Goal: Information Seeking & Learning: Compare options

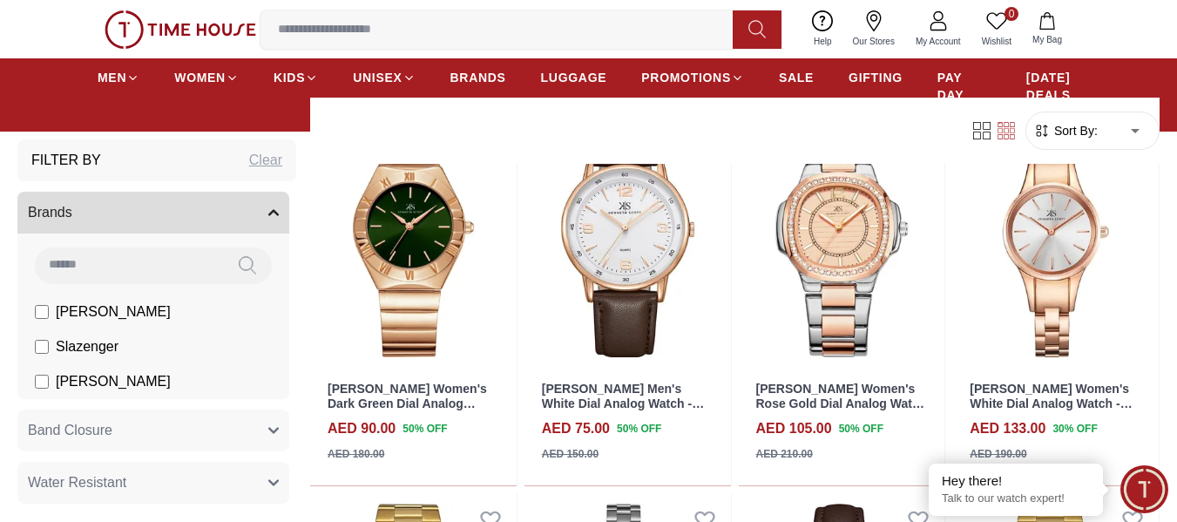
scroll to position [1743, 0]
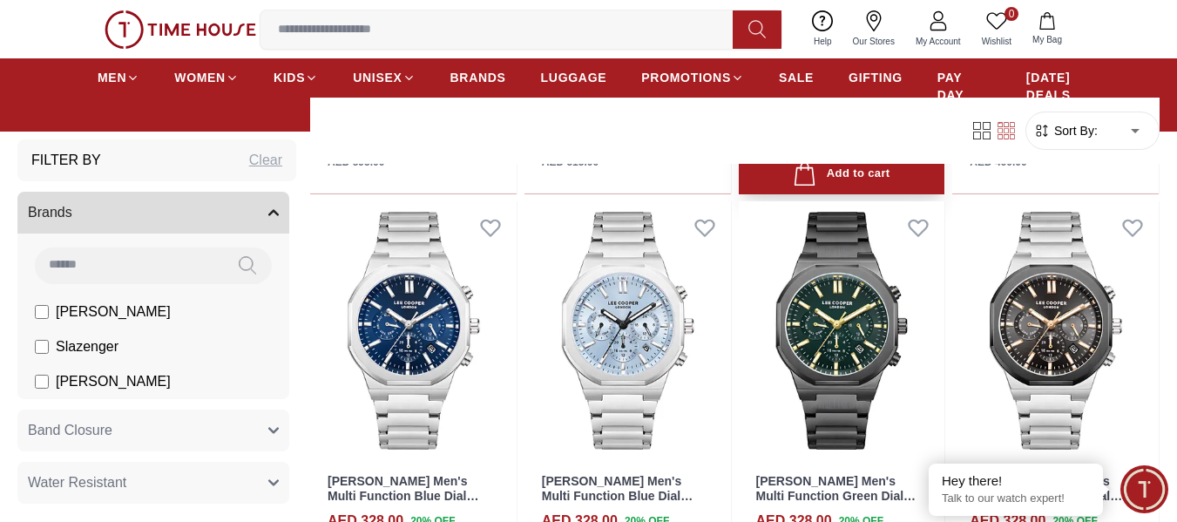
scroll to position [4009, 0]
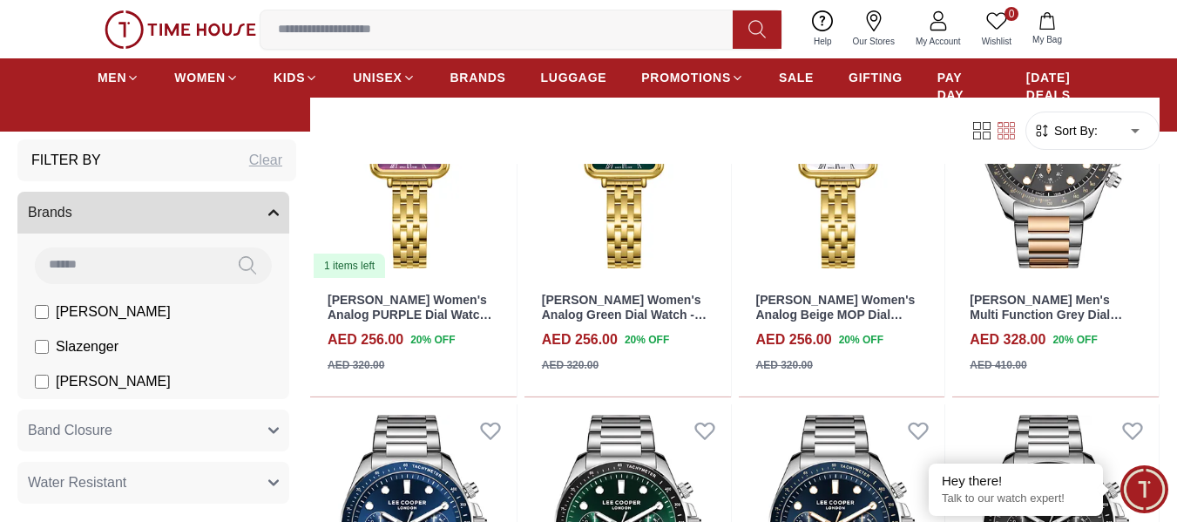
scroll to position [7670, 0]
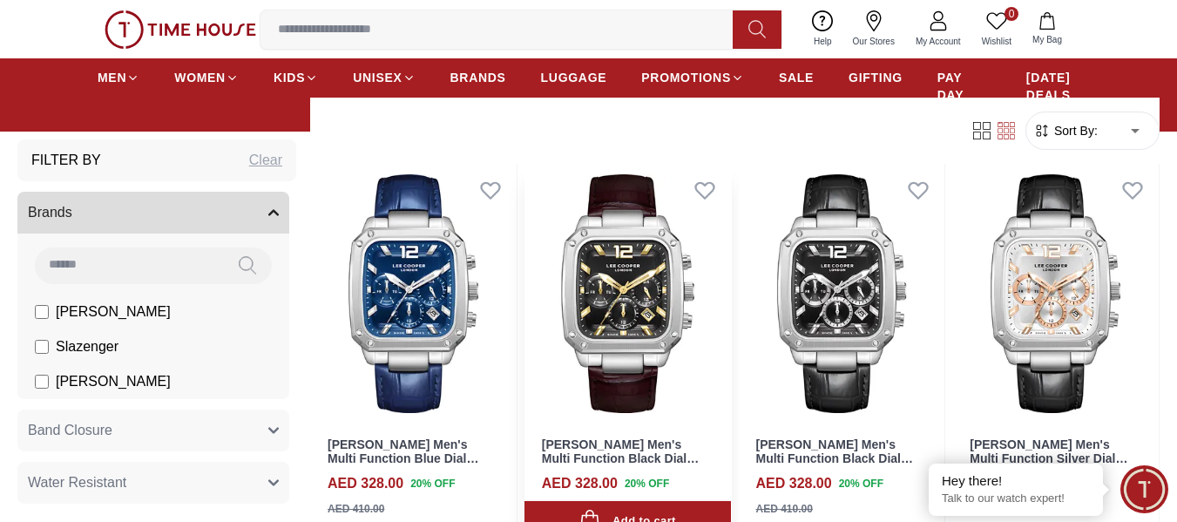
scroll to position [9064, 0]
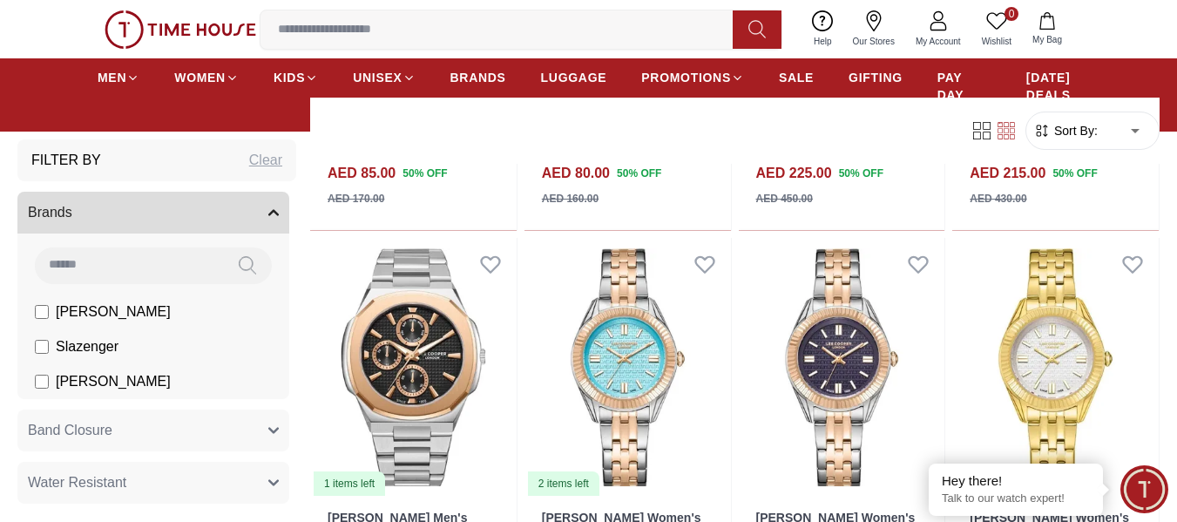
scroll to position [10982, 0]
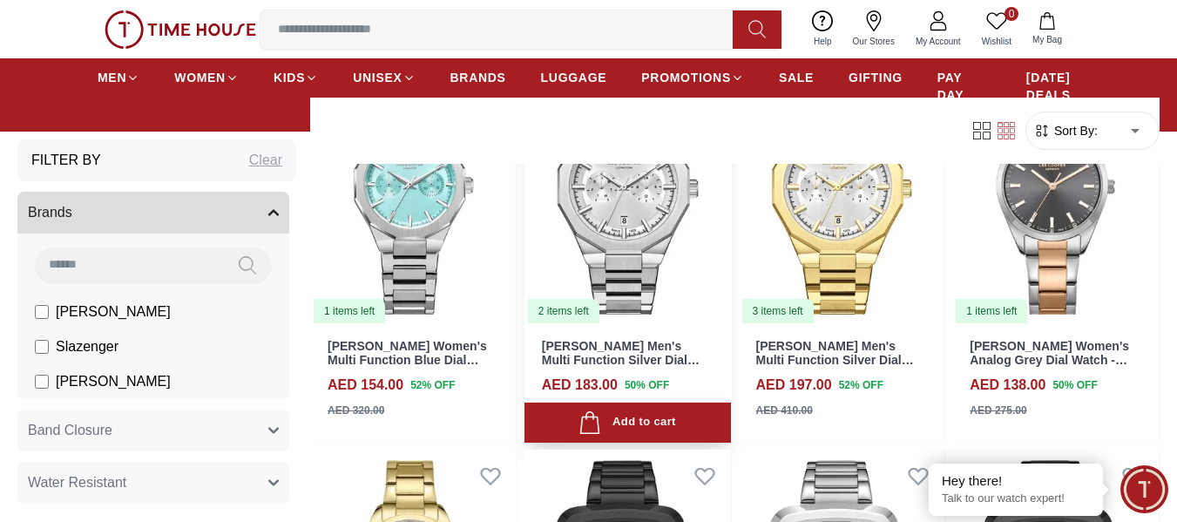
scroll to position [12551, 0]
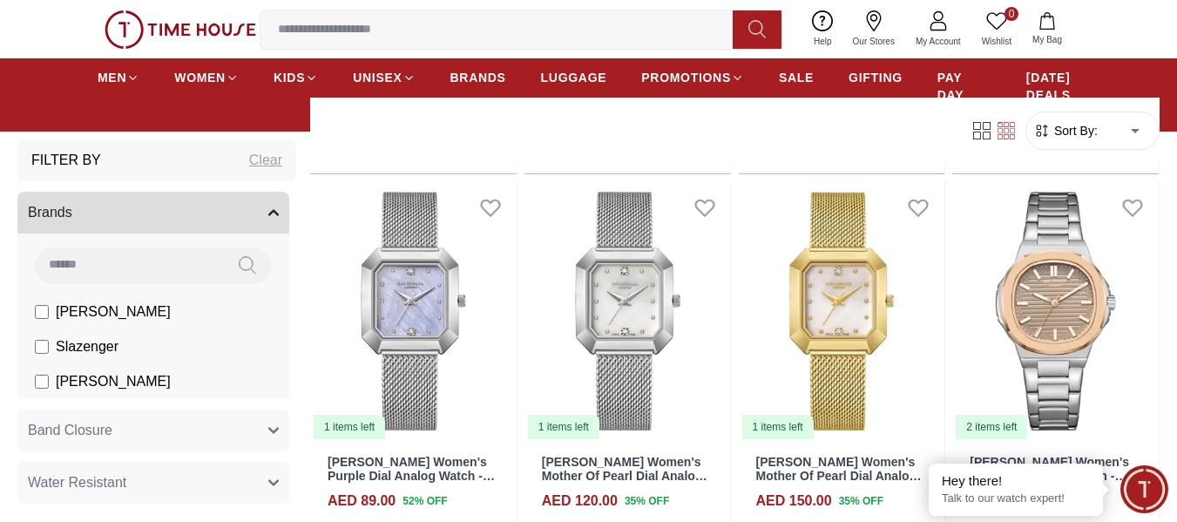
scroll to position [15476, 0]
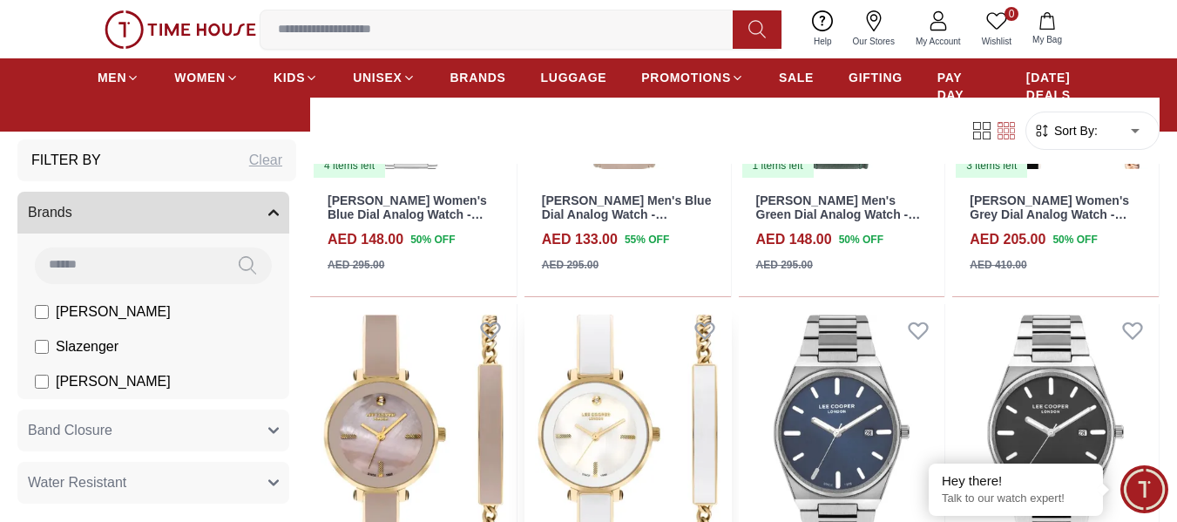
scroll to position [17344, 0]
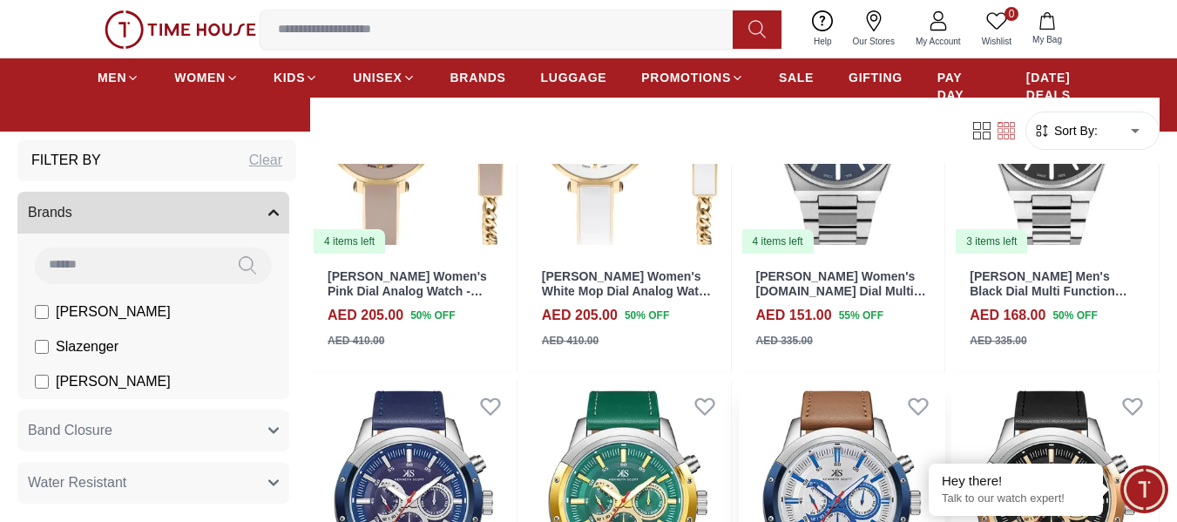
scroll to position [17344, 0]
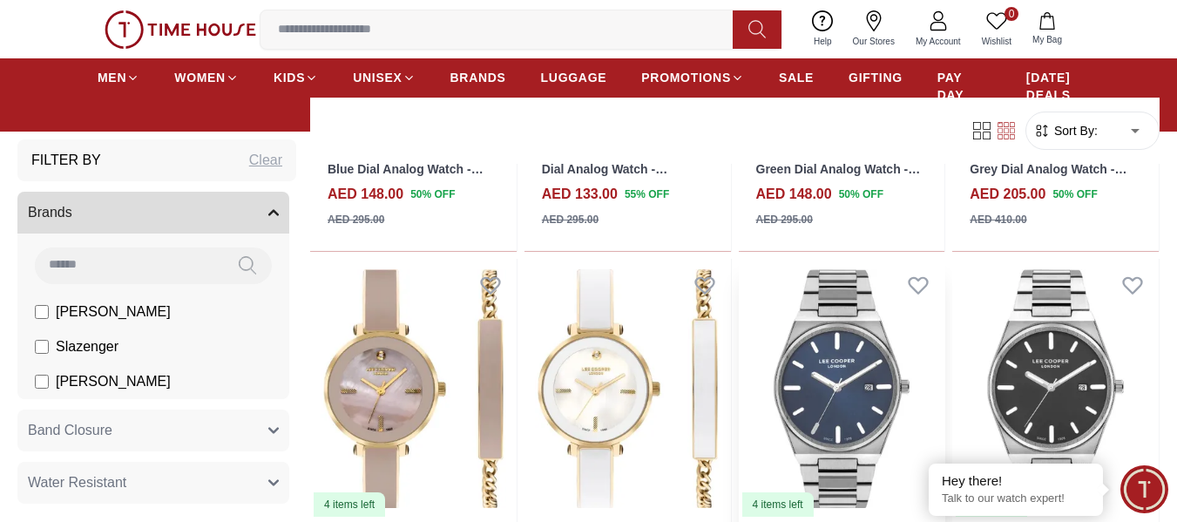
click at [779, 380] on img at bounding box center [842, 389] width 207 height 260
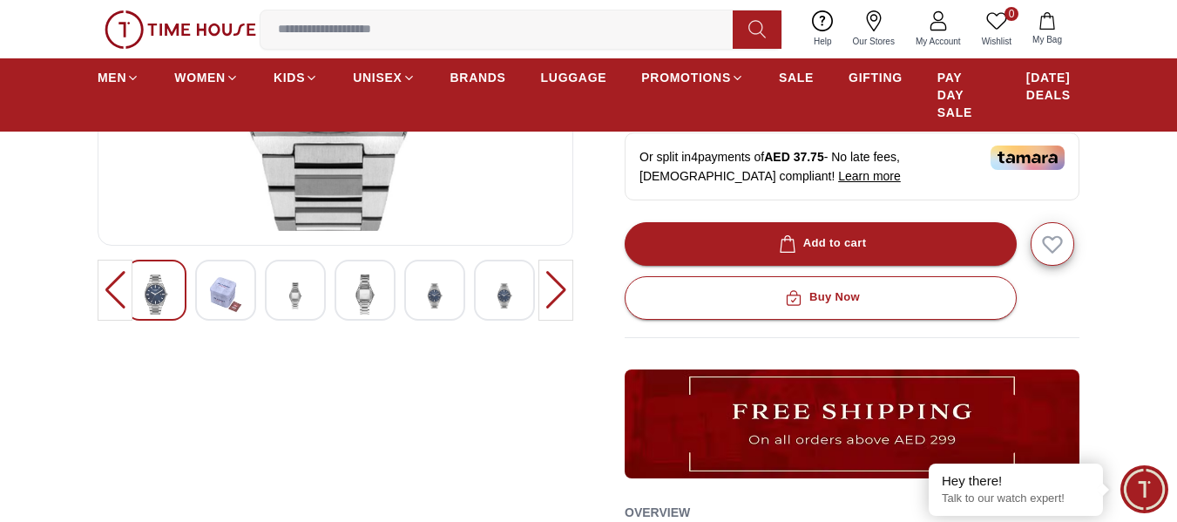
scroll to position [523, 0]
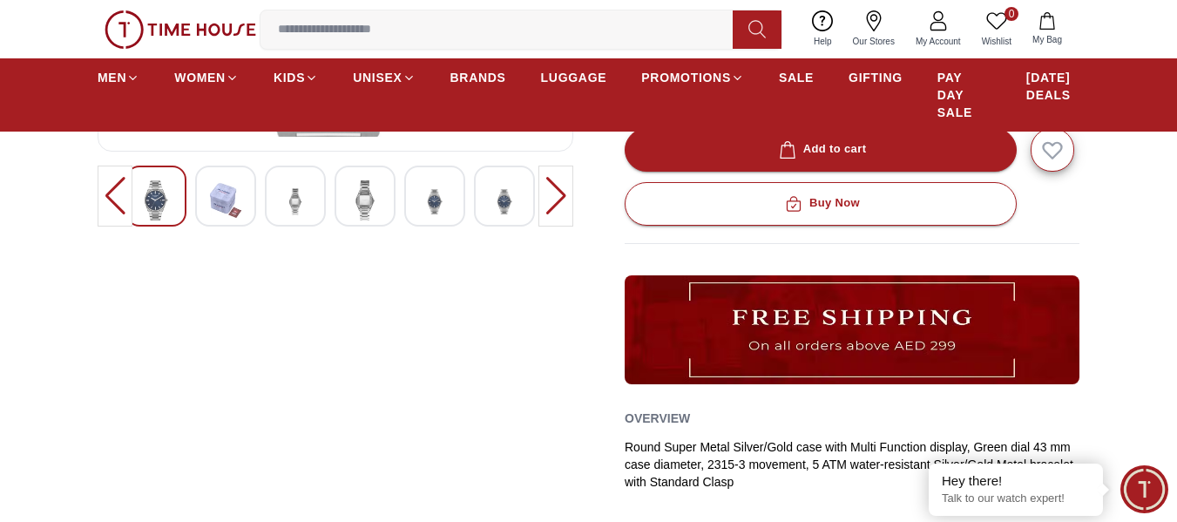
click at [294, 198] on img at bounding box center [295, 201] width 31 height 43
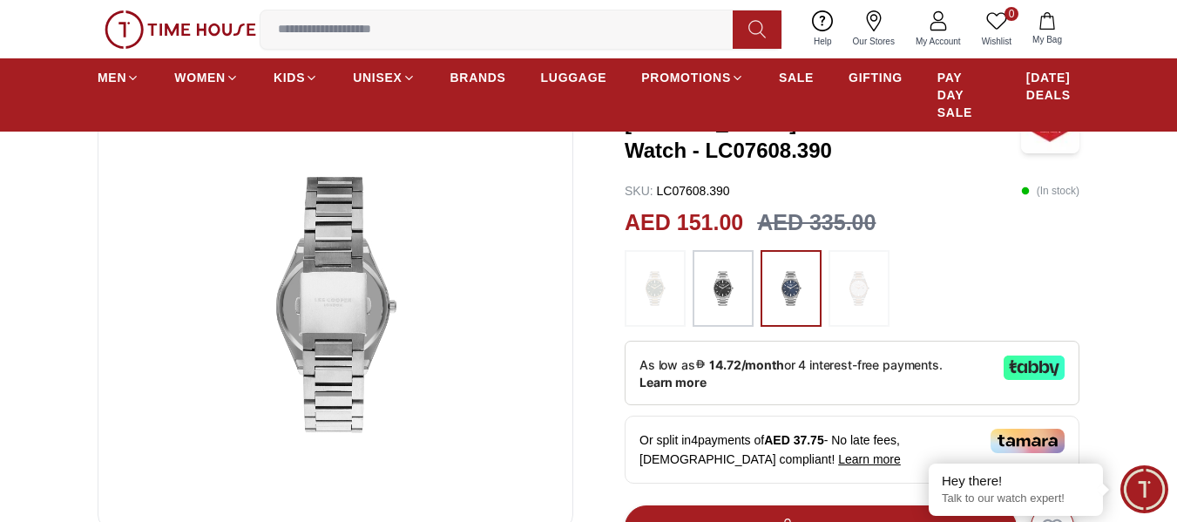
scroll to position [87, 0]
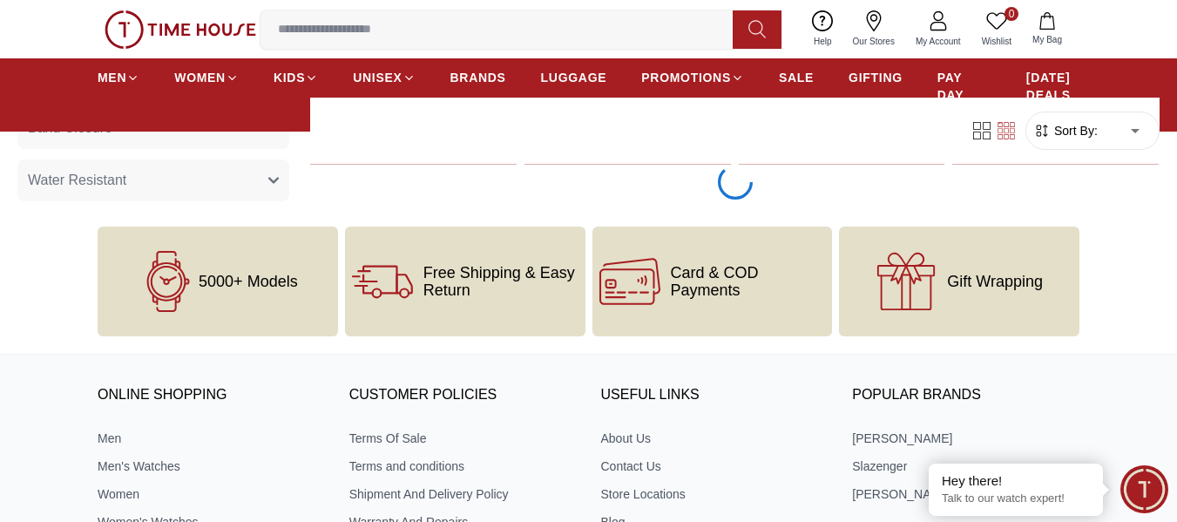
scroll to position [19657, 0]
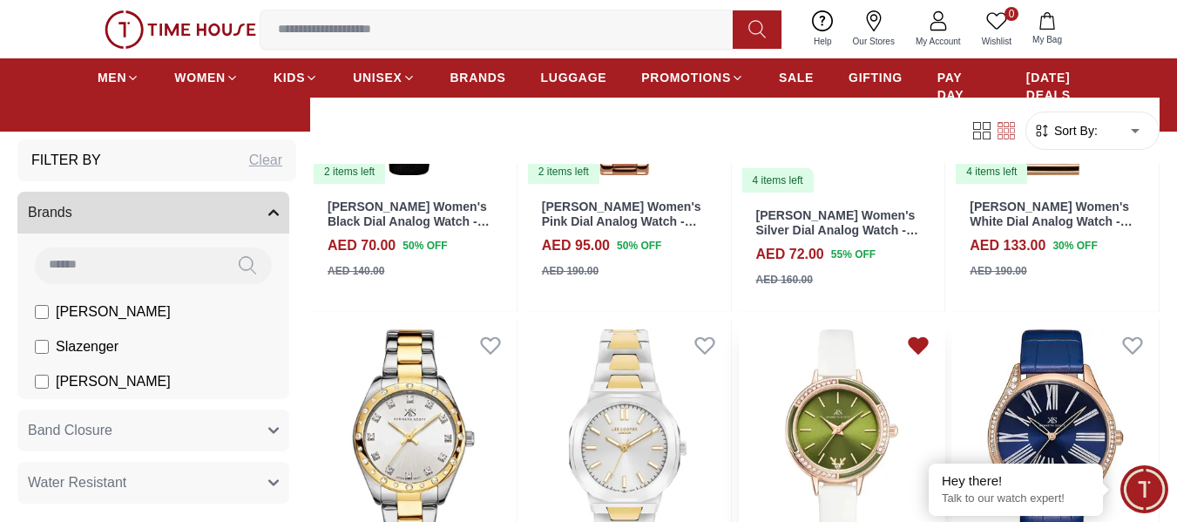
scroll to position [21342, 0]
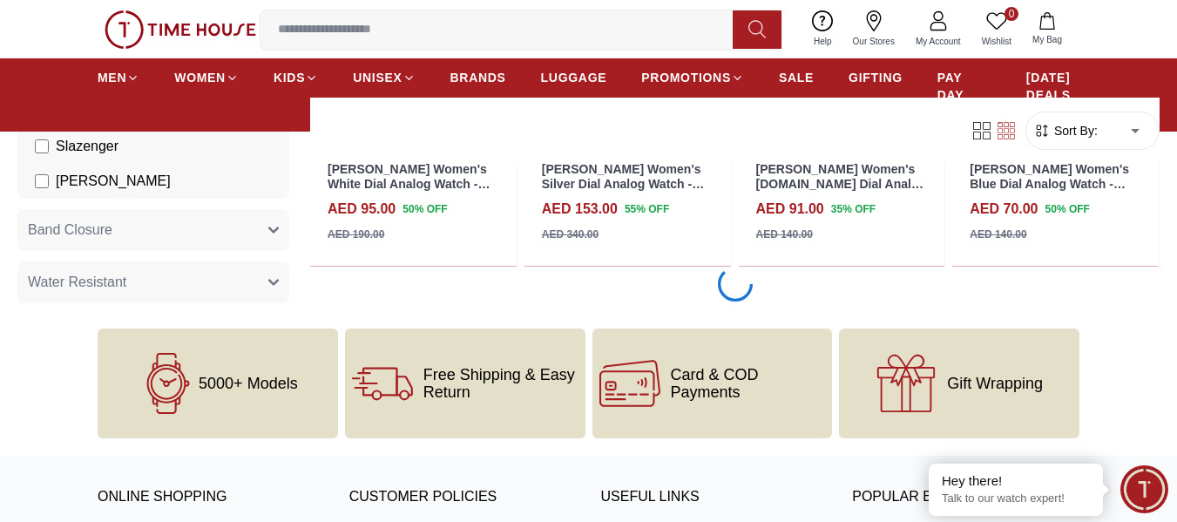
scroll to position [21488, 0]
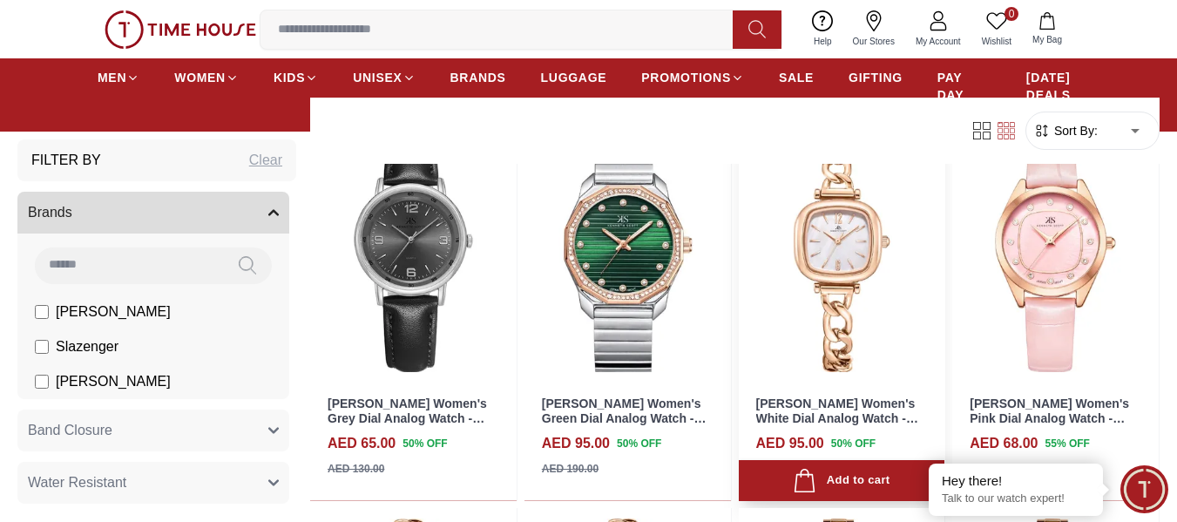
scroll to position [23153, 0]
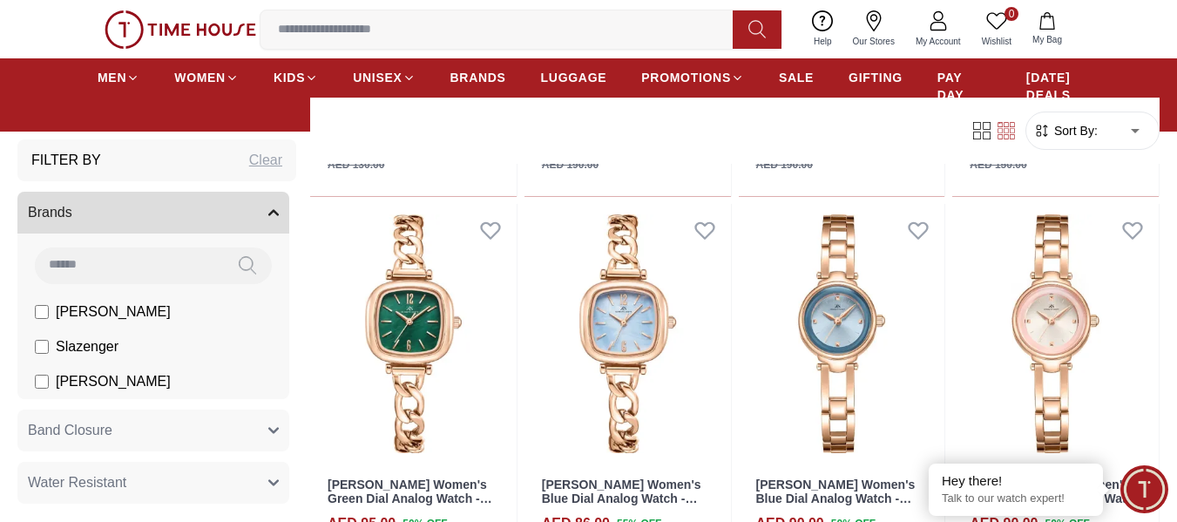
scroll to position [22816, 0]
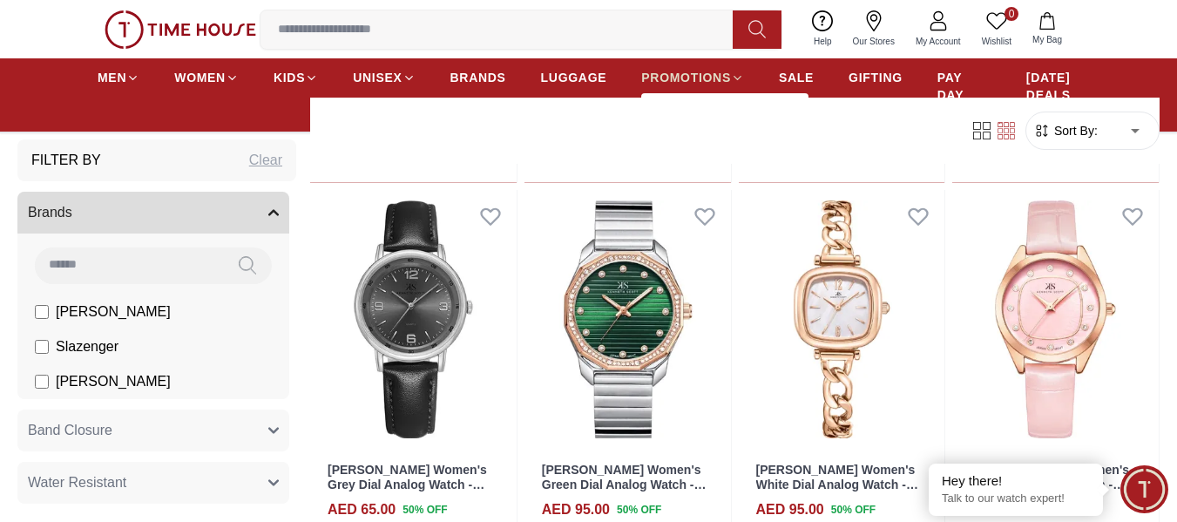
click at [720, 87] on link "PROMOTIONS" at bounding box center [692, 77] width 103 height 31
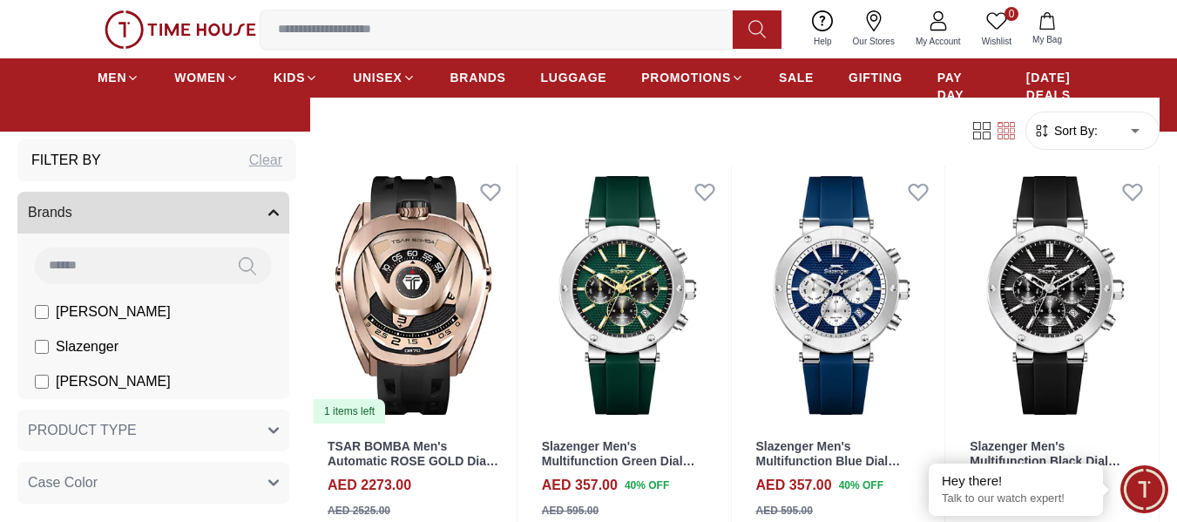
scroll to position [174, 0]
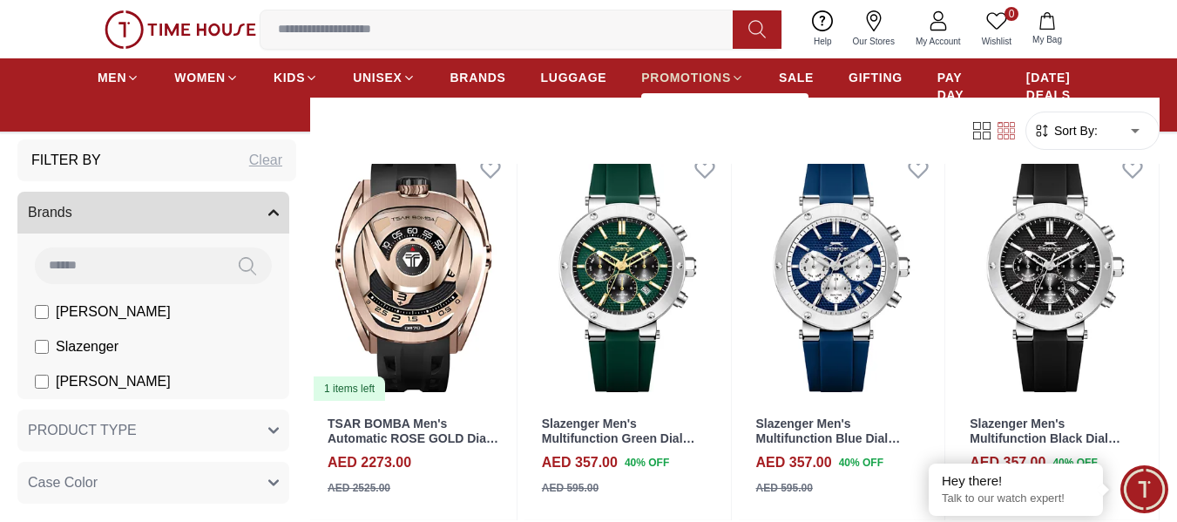
click at [703, 69] on span "PROMOTIONS" at bounding box center [686, 77] width 90 height 17
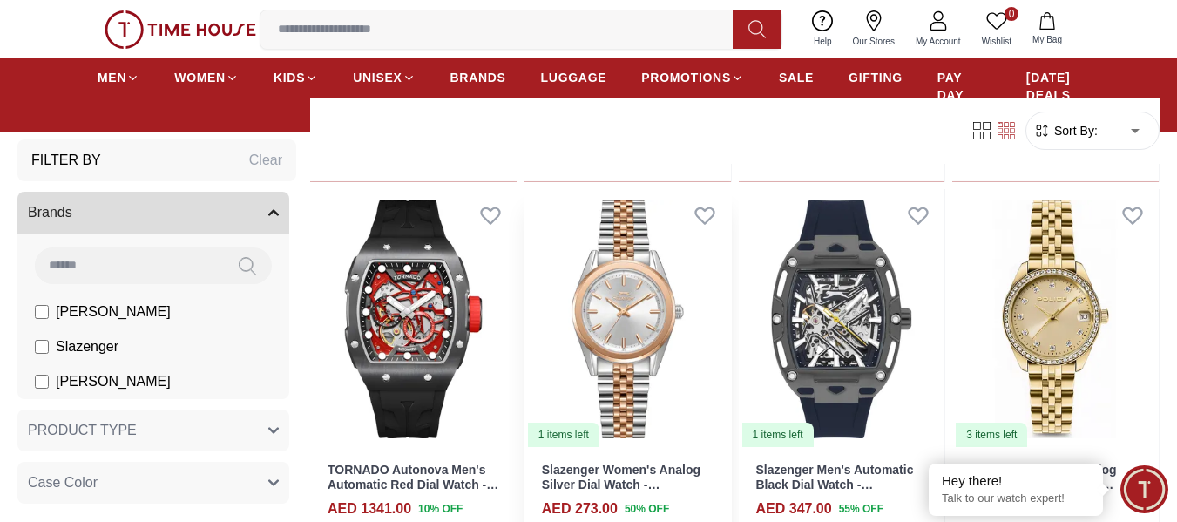
scroll to position [2440, 0]
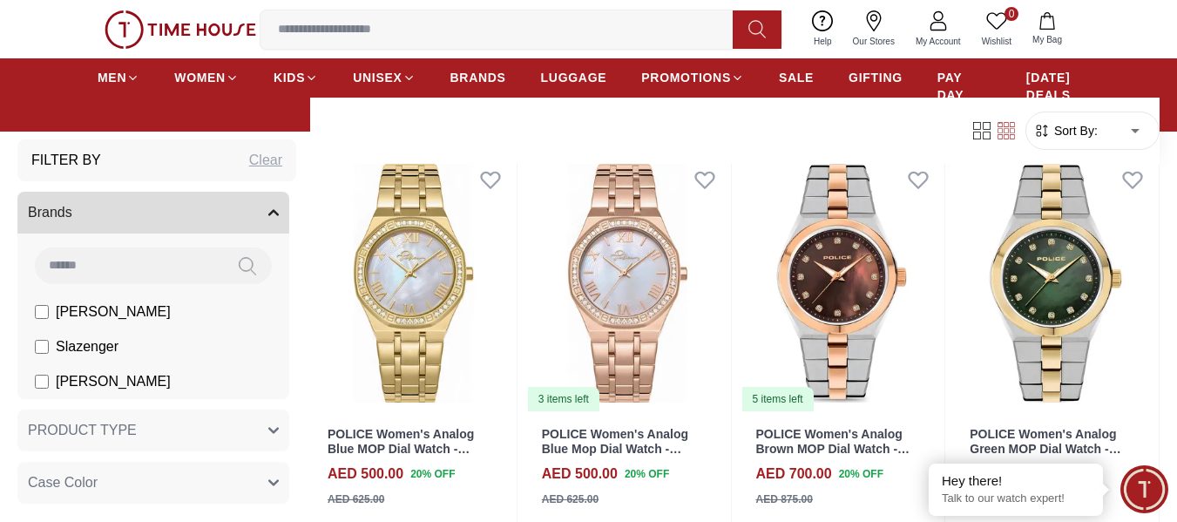
scroll to position [4009, 0]
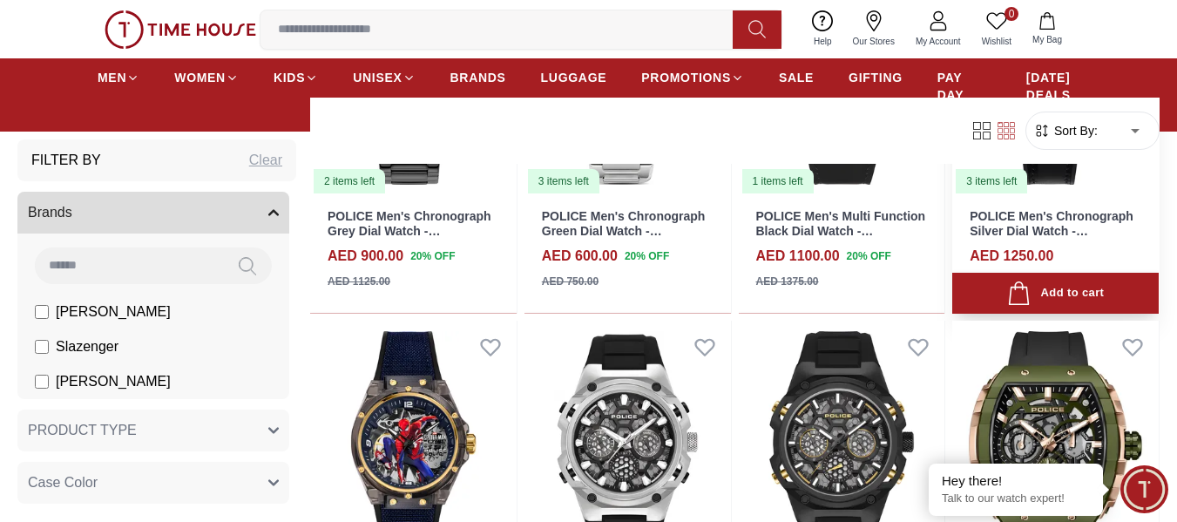
scroll to position [5317, 0]
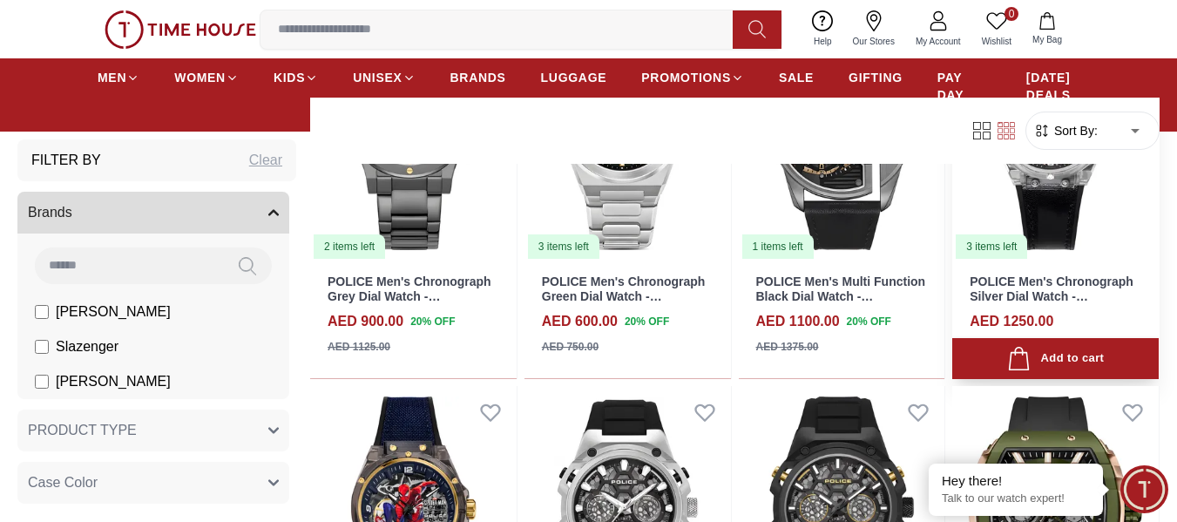
click at [1025, 224] on img at bounding box center [1056, 131] width 207 height 260
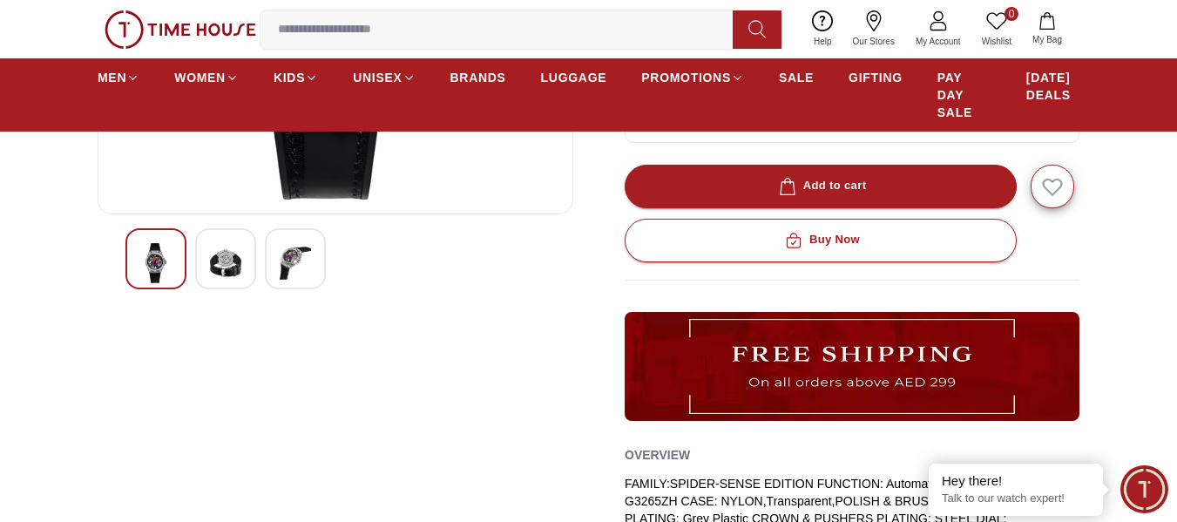
scroll to position [261, 0]
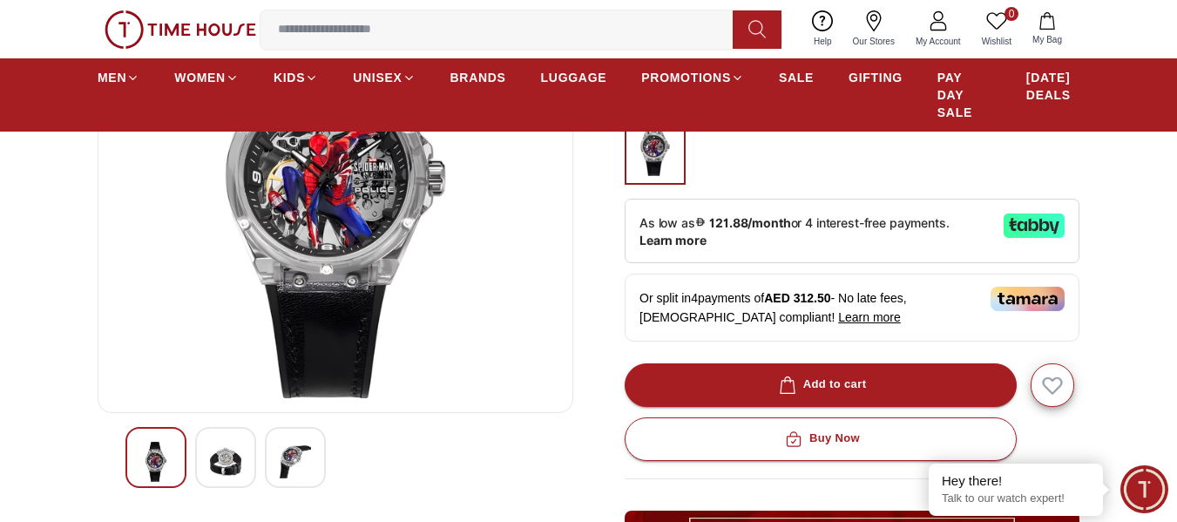
click at [237, 467] on img at bounding box center [225, 462] width 31 height 40
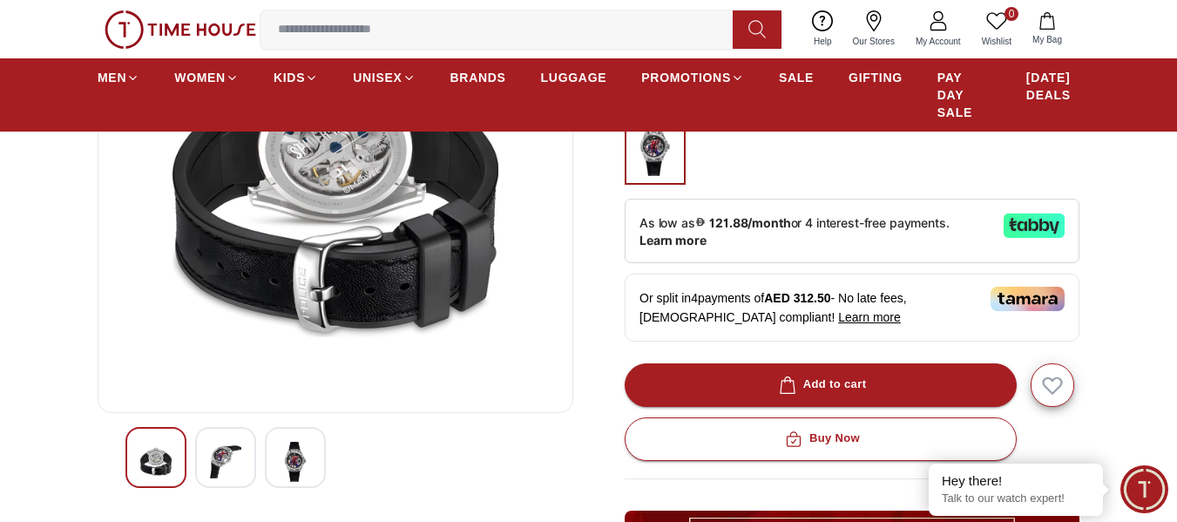
click at [300, 459] on img at bounding box center [295, 462] width 31 height 40
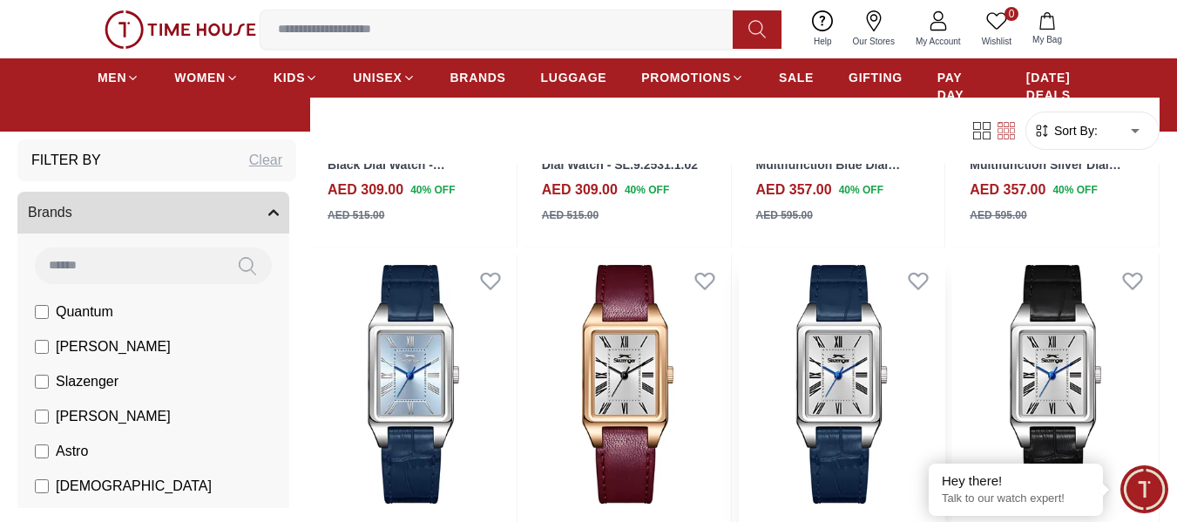
scroll to position [8541, 0]
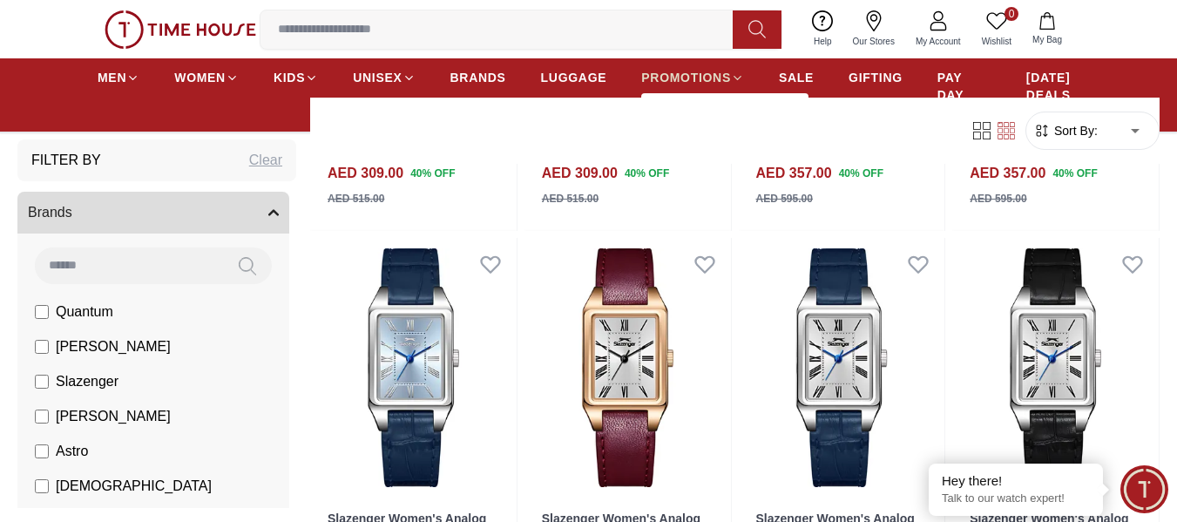
click at [692, 76] on span "PROMOTIONS" at bounding box center [686, 77] width 90 height 17
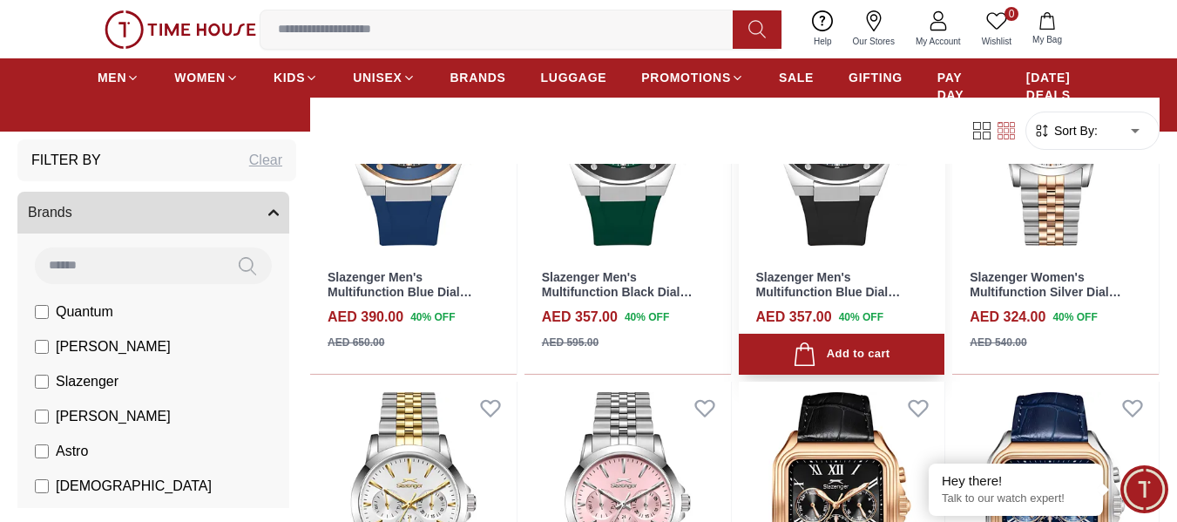
scroll to position [523, 0]
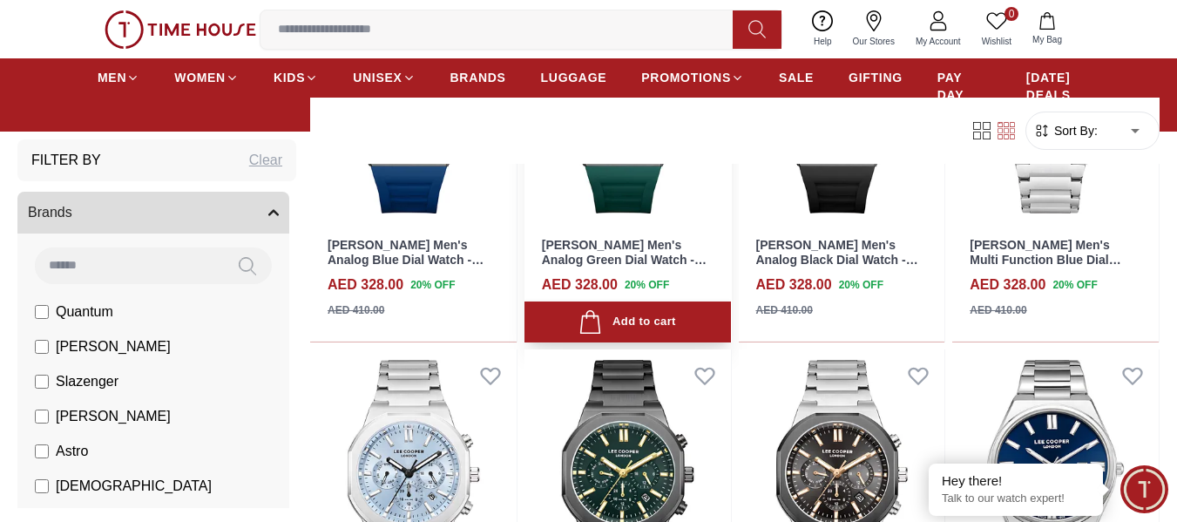
scroll to position [3312, 0]
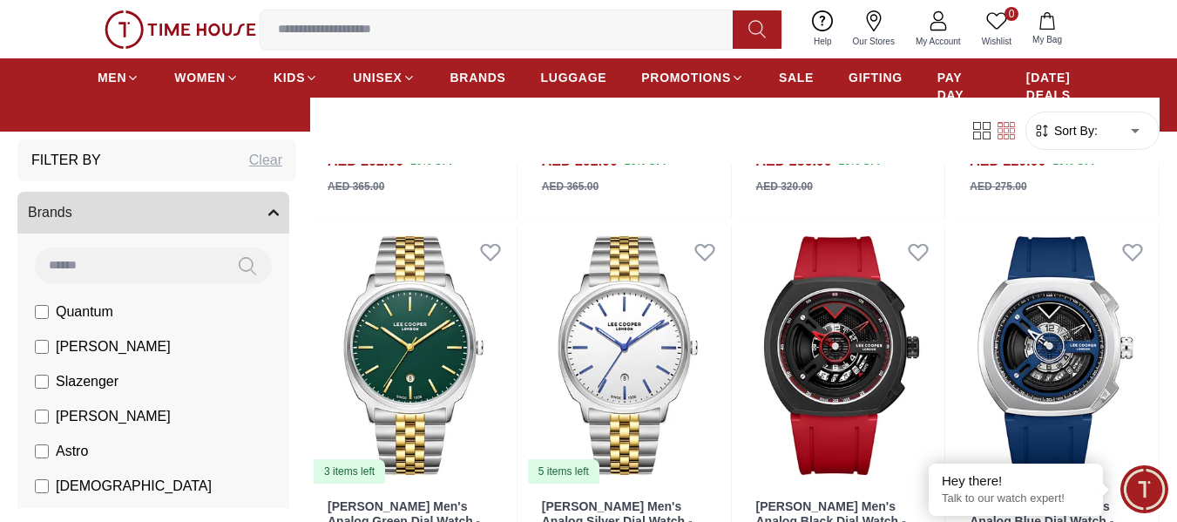
scroll to position [5142, 0]
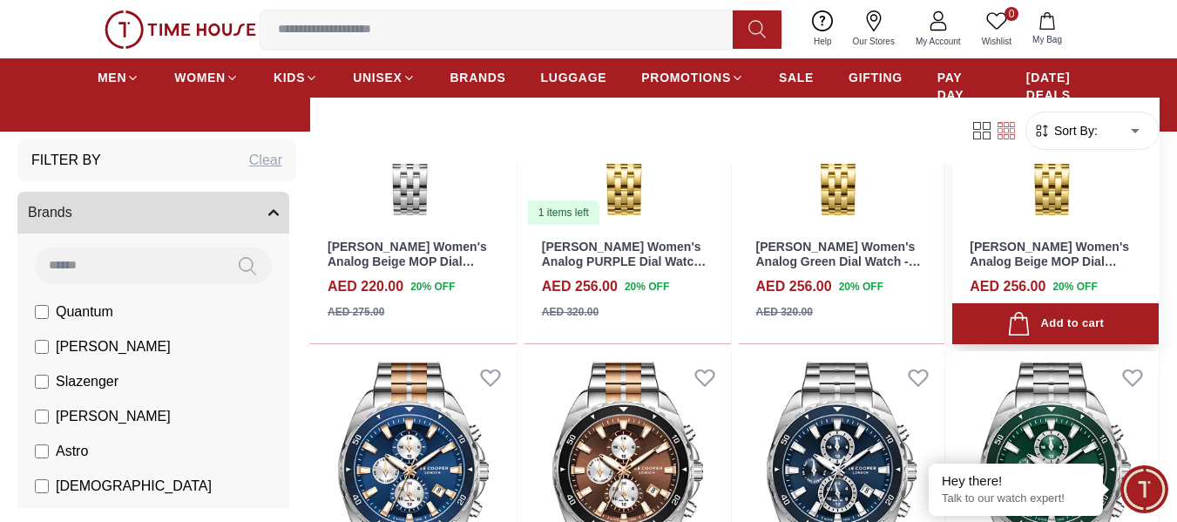
scroll to position [8367, 0]
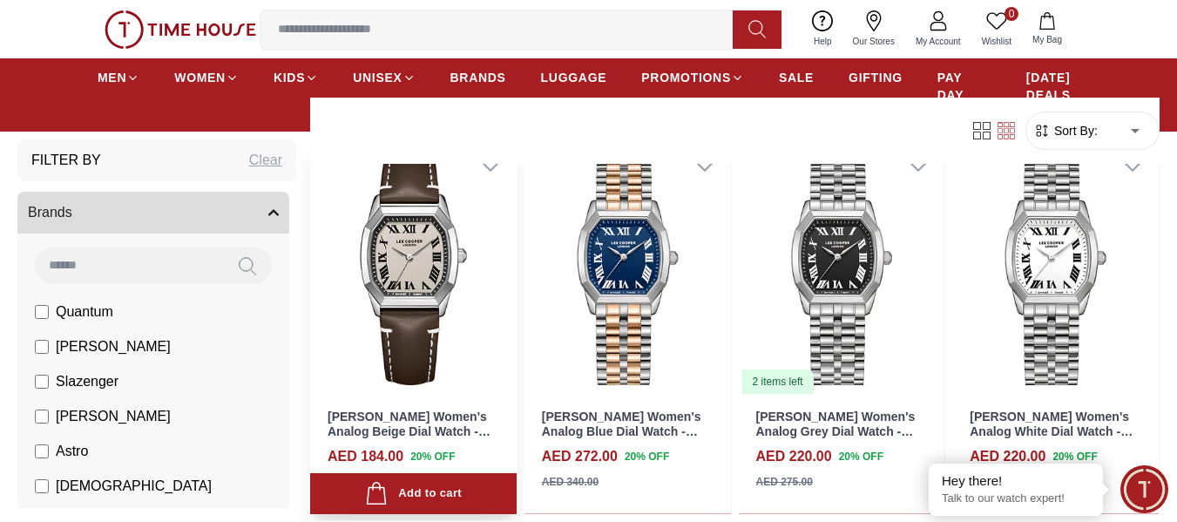
scroll to position [10982, 0]
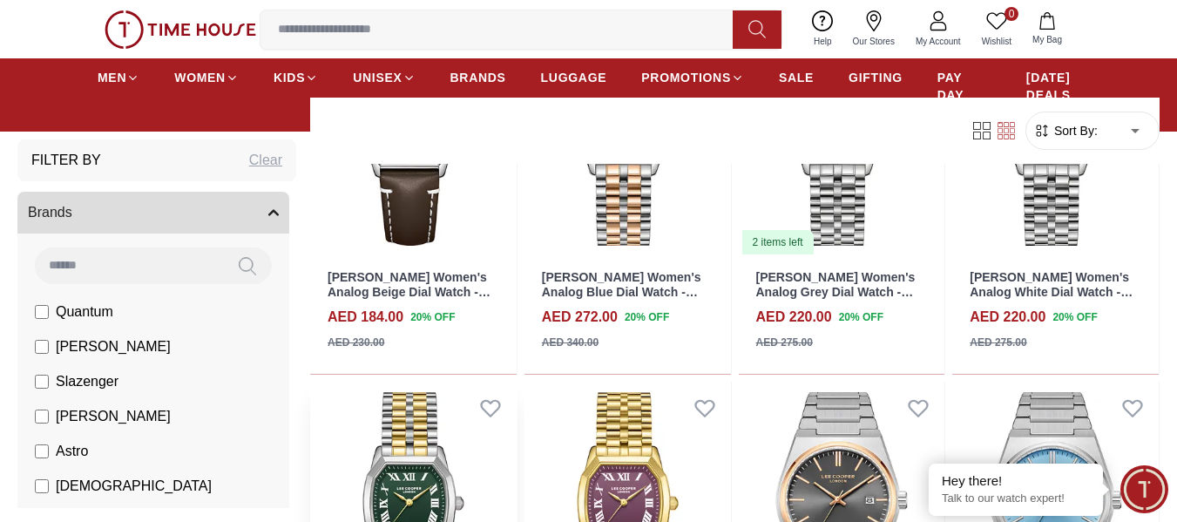
scroll to position [10982, 0]
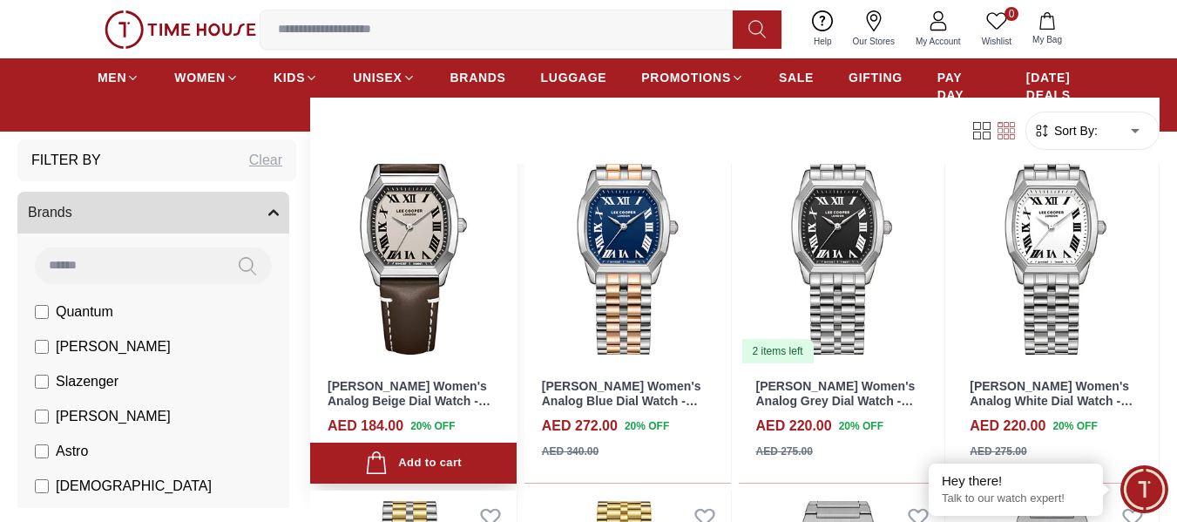
click at [422, 269] on img at bounding box center [413, 235] width 207 height 260
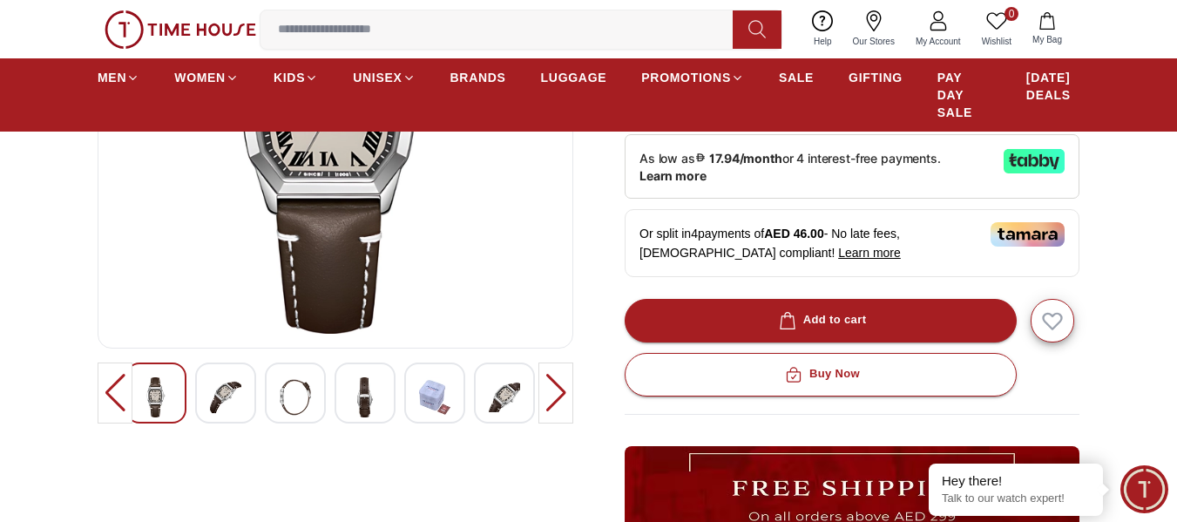
scroll to position [349, 0]
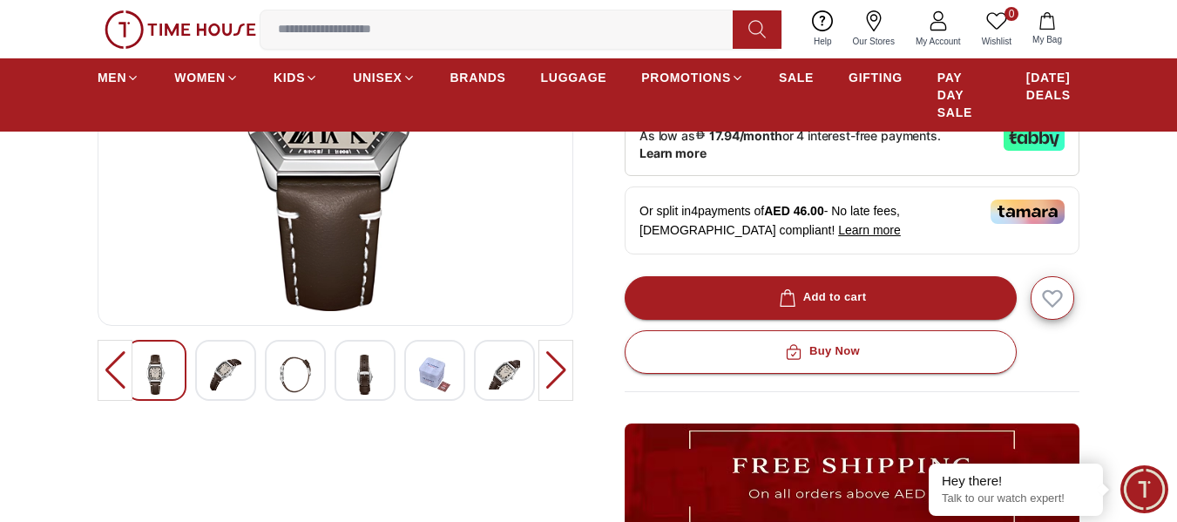
click at [545, 362] on div at bounding box center [556, 370] width 35 height 61
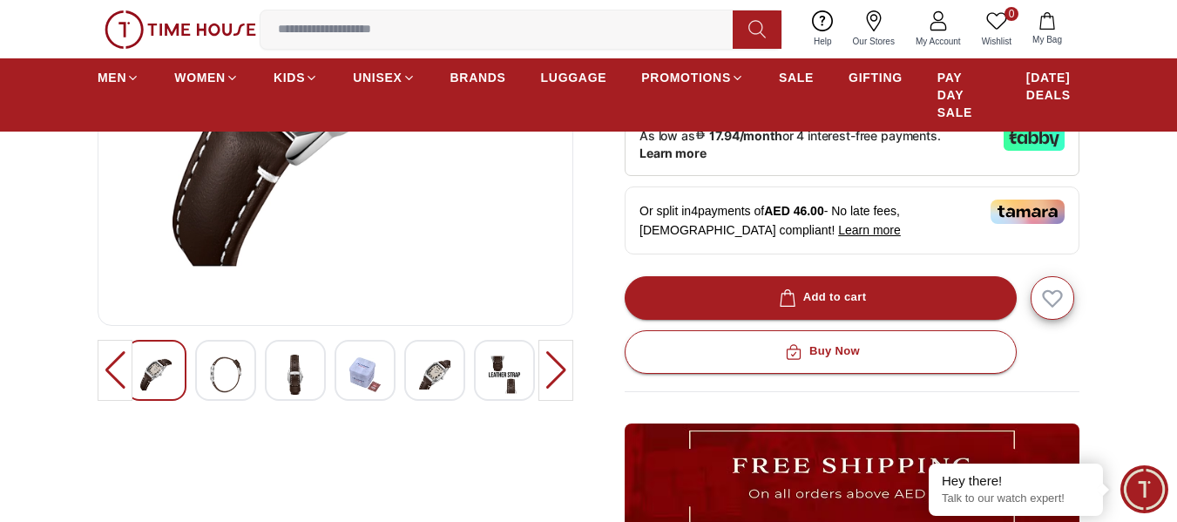
click at [553, 358] on div at bounding box center [556, 370] width 35 height 61
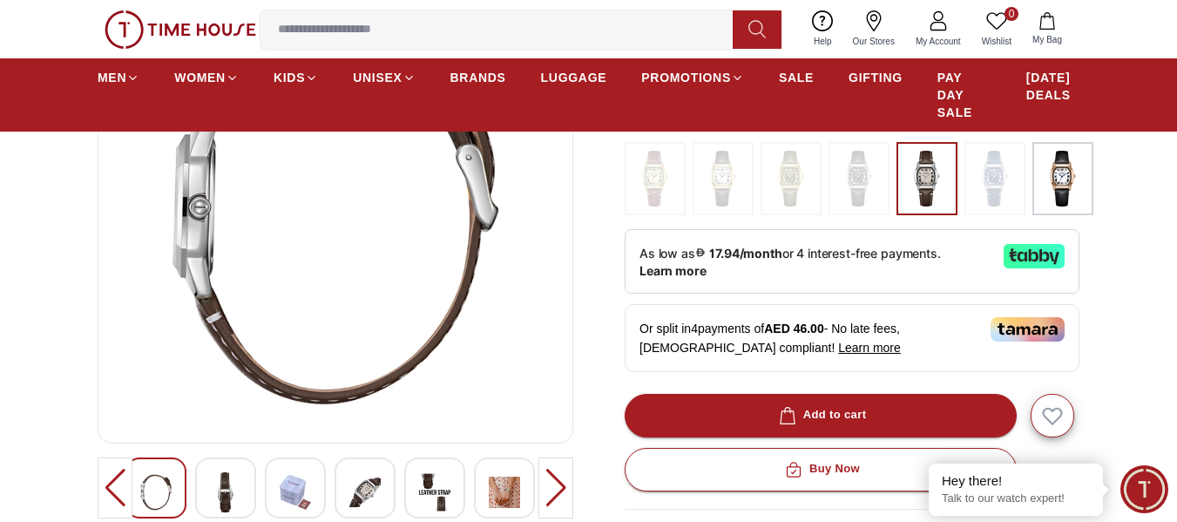
scroll to position [261, 0]
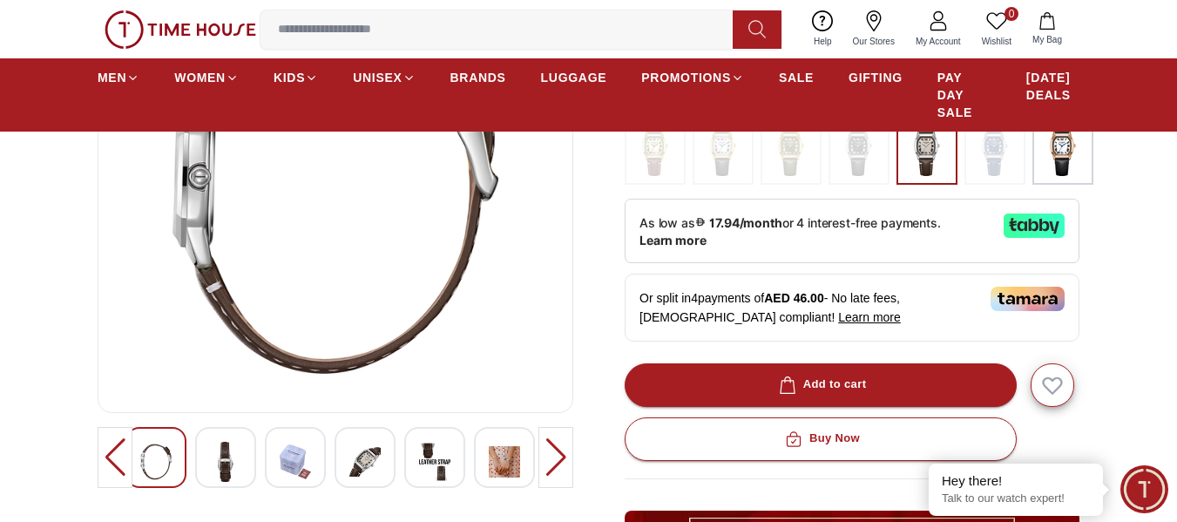
click at [554, 455] on div at bounding box center [556, 457] width 35 height 61
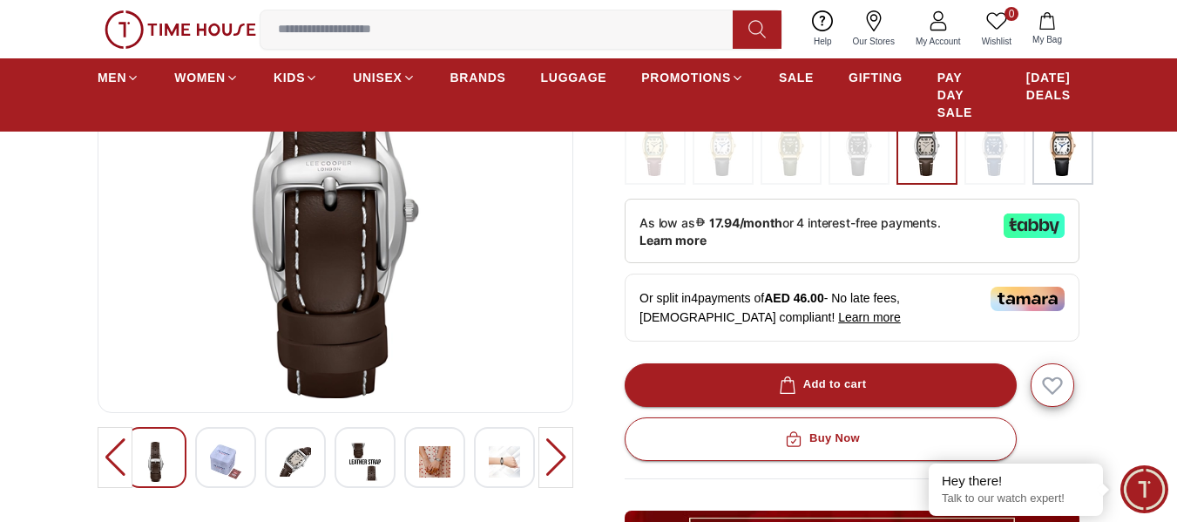
click at [554, 455] on div at bounding box center [556, 457] width 35 height 61
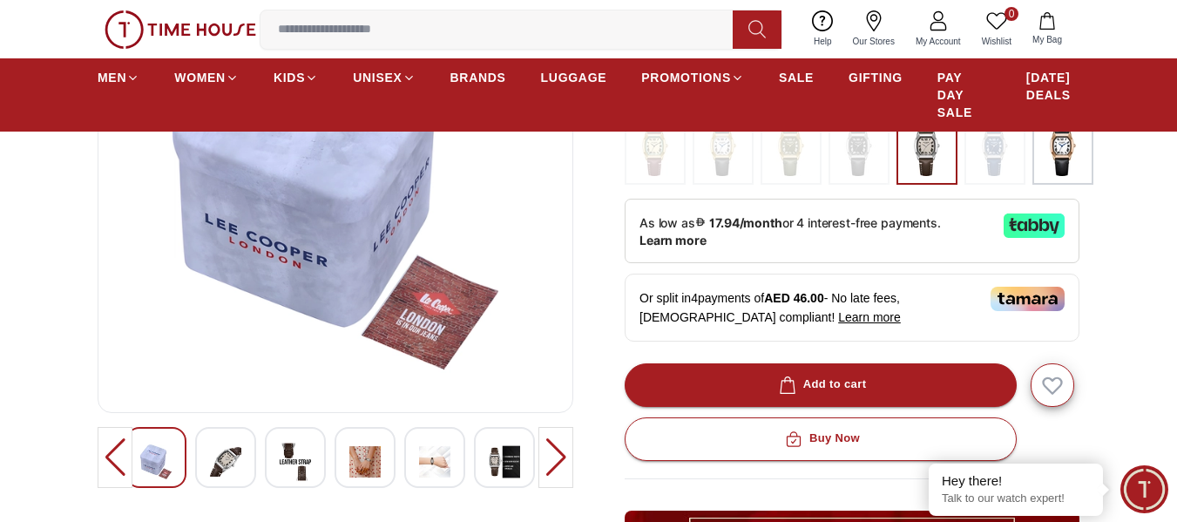
click at [554, 455] on div at bounding box center [556, 457] width 35 height 61
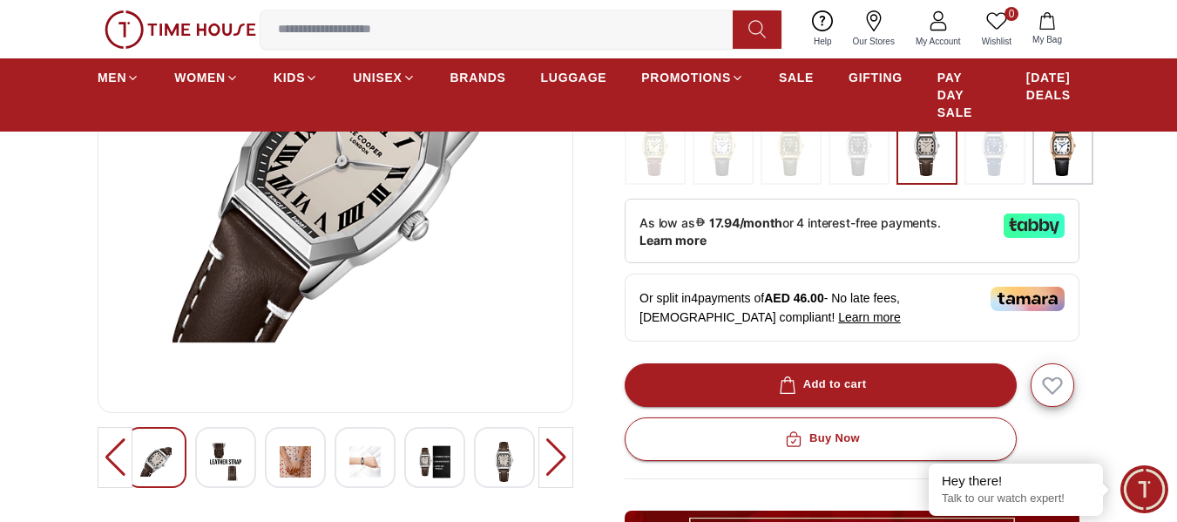
click at [554, 455] on div at bounding box center [556, 457] width 35 height 61
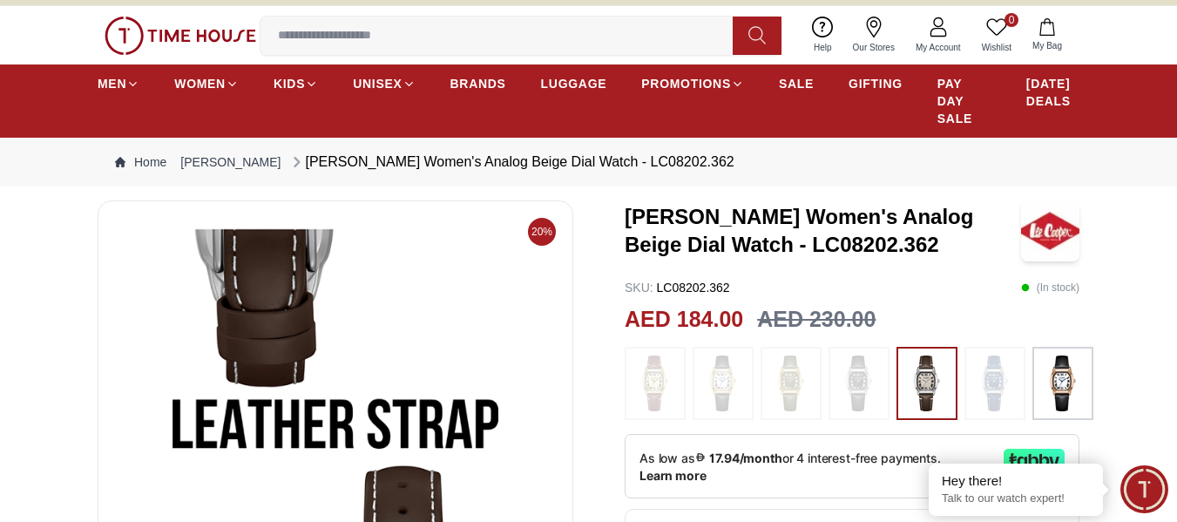
scroll to position [0, 0]
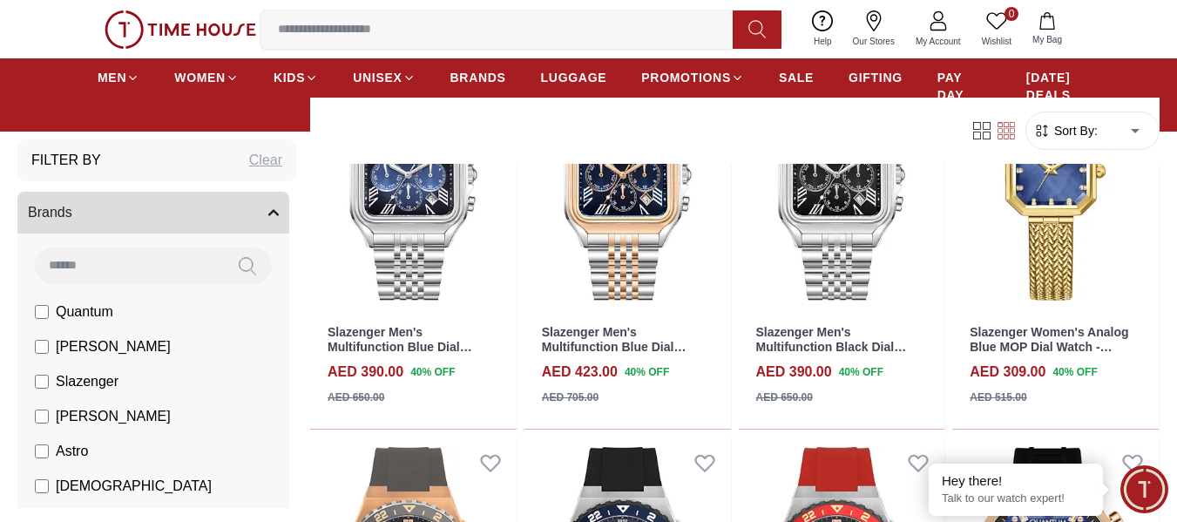
scroll to position [13961, 0]
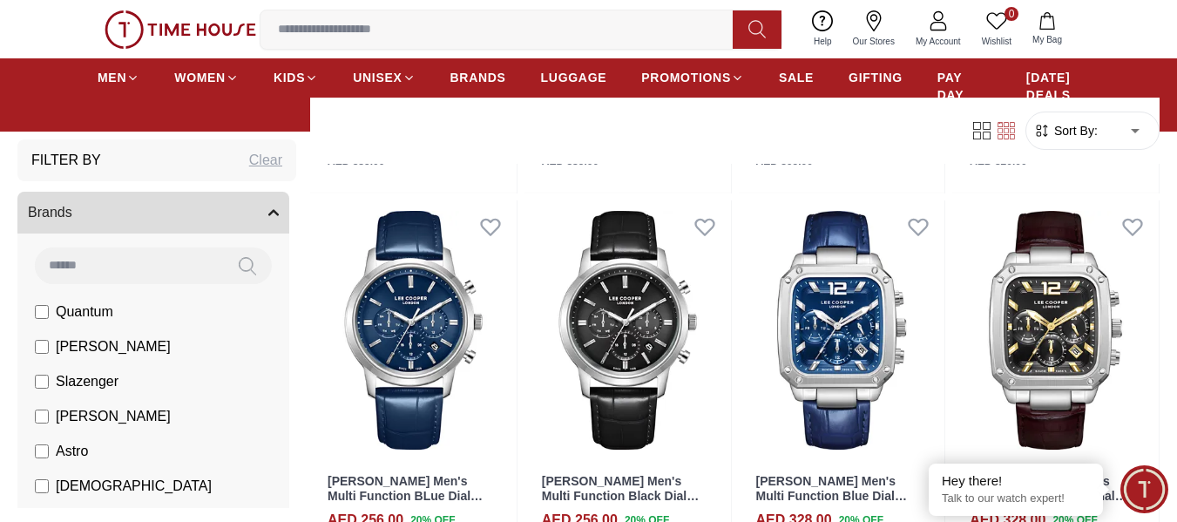
scroll to position [13176, 0]
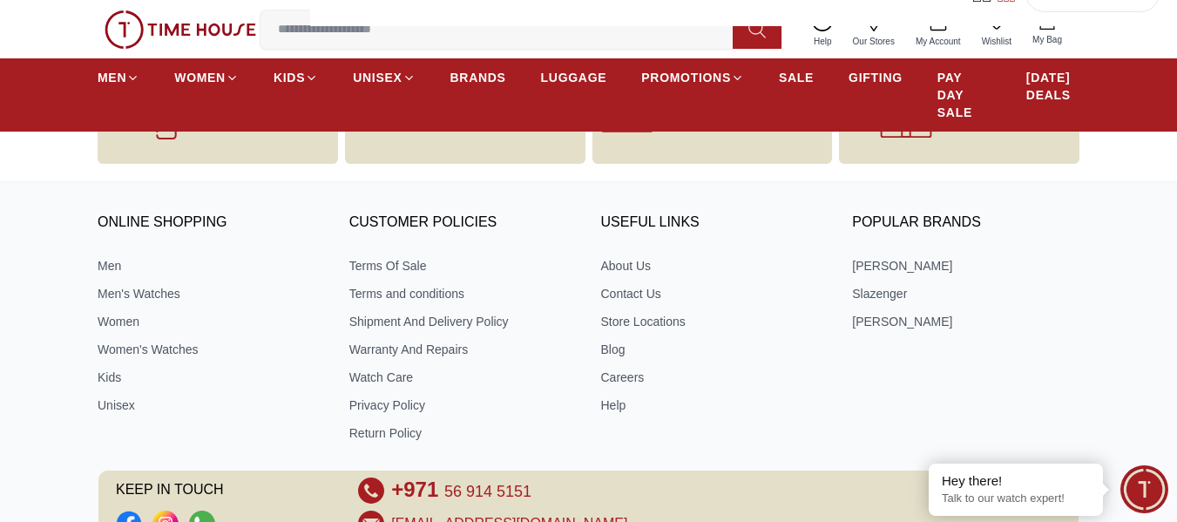
scroll to position [15010, 0]
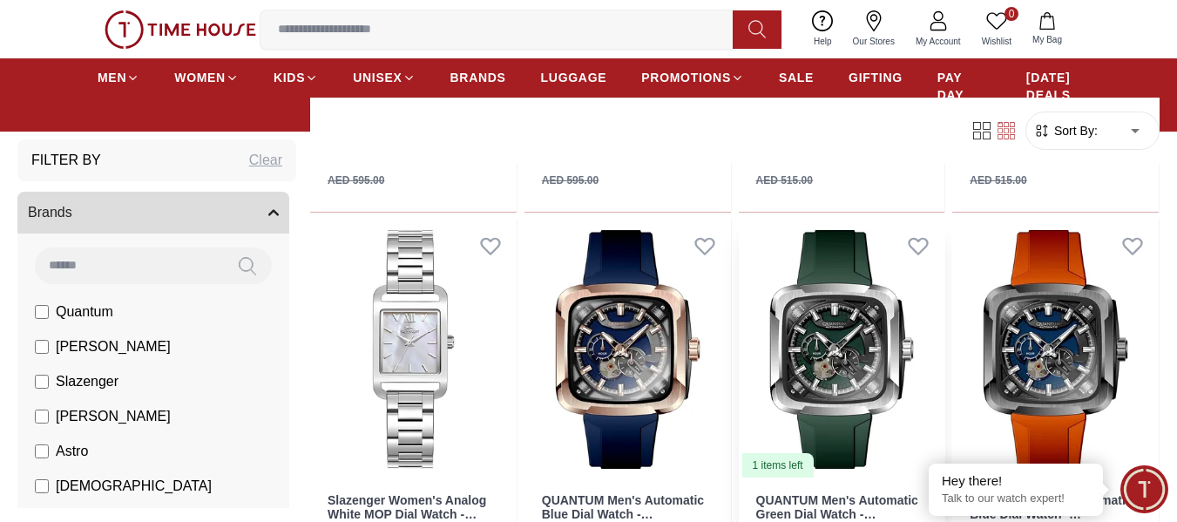
scroll to position [15359, 0]
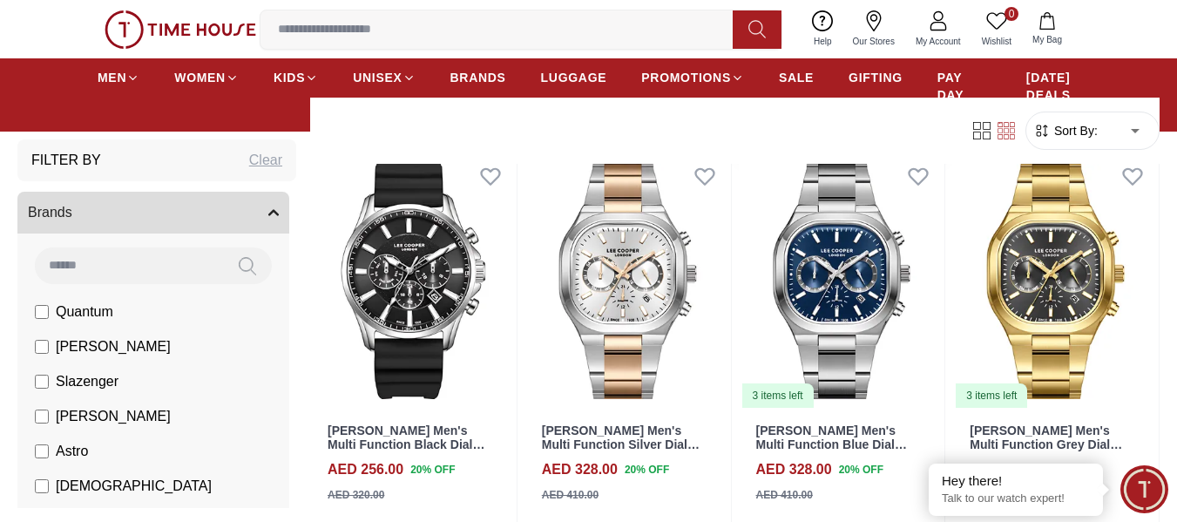
scroll to position [16405, 0]
